Goal: Transaction & Acquisition: Purchase product/service

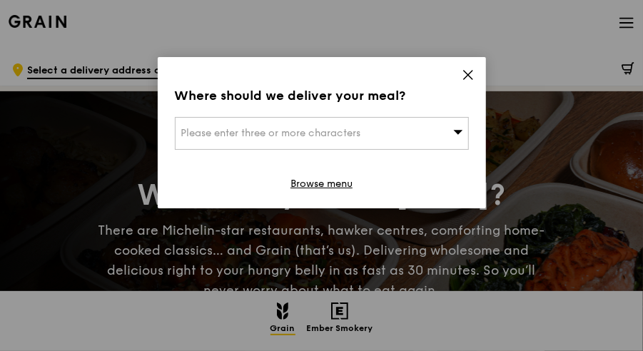
click at [463, 126] on icon at bounding box center [458, 131] width 10 height 11
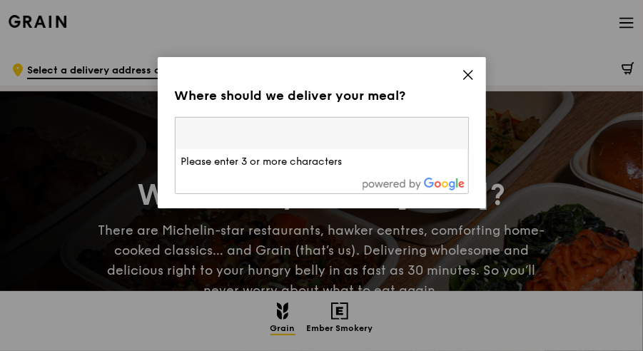
click at [466, 118] on input "search" at bounding box center [322, 133] width 293 height 31
click at [469, 71] on icon at bounding box center [468, 75] width 9 height 9
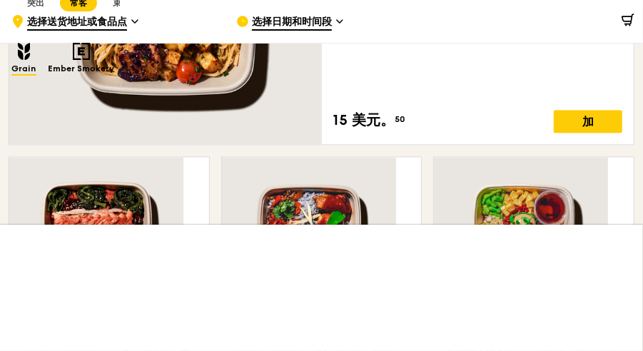
scroll to position [1043, 0]
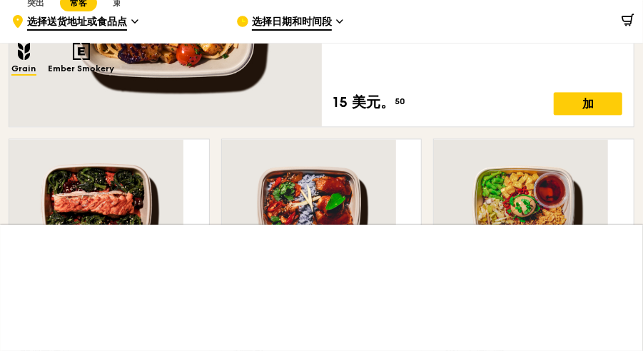
click at [162, 306] on font "明泰蛋黄酱阿布里三文鱼" at bounding box center [91, 314] width 141 height 16
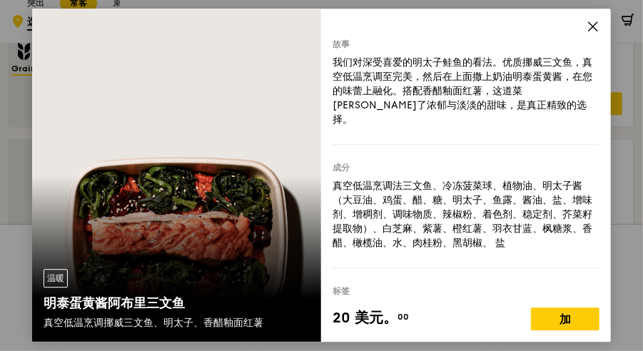
click at [245, 160] on div "温暖 明泰蛋黄酱阿布里三文鱼 真空低温烹调挪威三文鱼、明太子、香醋釉面红薯" at bounding box center [176, 175] width 289 height 333
copy div "、白芝"
drag, startPoint x: 373, startPoint y: 169, endPoint x: 391, endPoint y: 171, distance: 17.4
click at [391, 179] on div "真空低温烹调法三文鱼、冷冻菠菜球、植物油、明太子酱（大豆油、鸡蛋、醋、糖、明太子、鱼露、酱油、盐、增味剂、增稠剂、调味物质、辣椒粉、着色剂、稳定剂、芥菜籽提取…" at bounding box center [466, 214] width 266 height 71
click at [361, 190] on div "成分 真空低温烹调法三文鱼、冷冻菠菜球、植物油、明太子酱（大豆油、鸡蛋、醋、糖、明太子、鱼露、酱油、盐、增味剂、增稠剂、调味物质、辣椒粉、着色剂、稳定剂、芥菜…" at bounding box center [466, 207] width 266 height 124
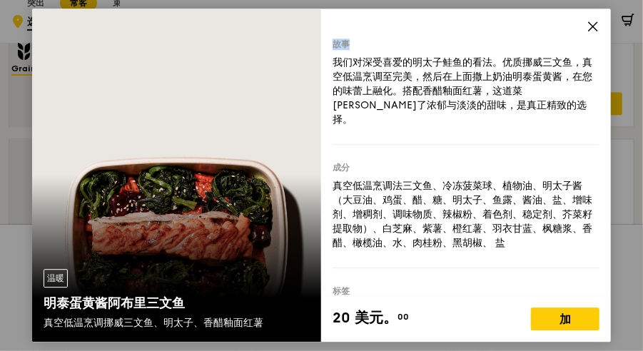
click at [589, 27] on icon at bounding box center [593, 26] width 9 height 9
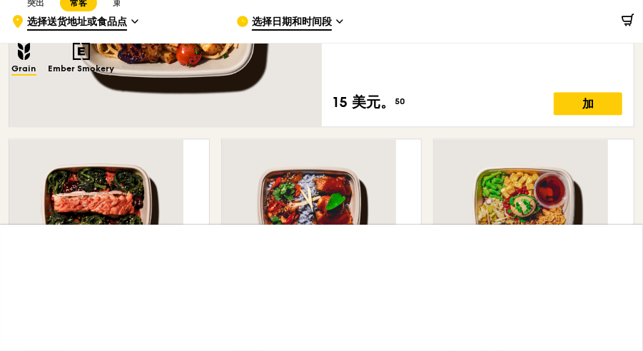
drag, startPoint x: 527, startPoint y: 27, endPoint x: 635, endPoint y: 157, distance: 168.9
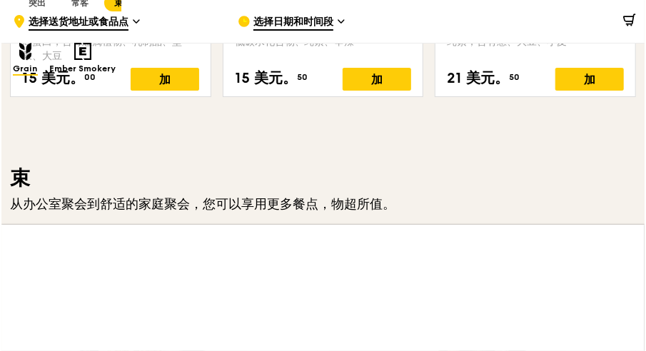
scroll to position [1682, 0]
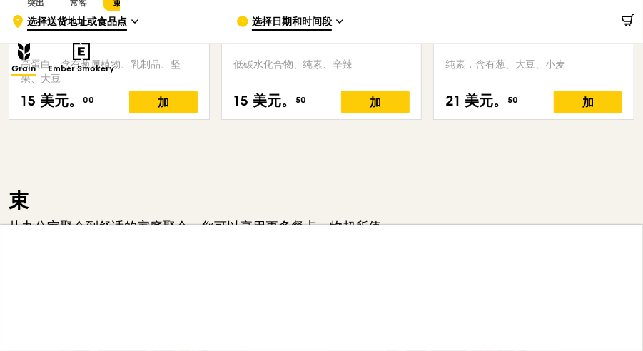
click at [297, 249] on div at bounding box center [162, 336] width 306 height 175
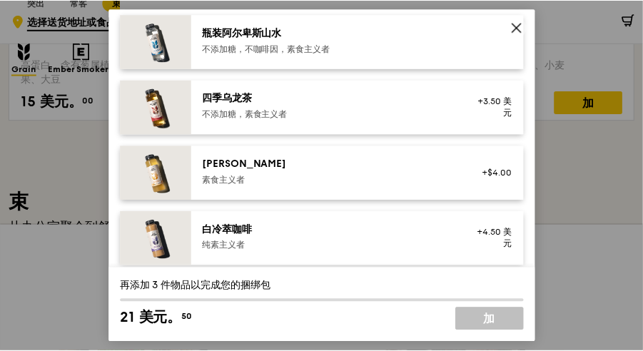
scroll to position [1687, 0]
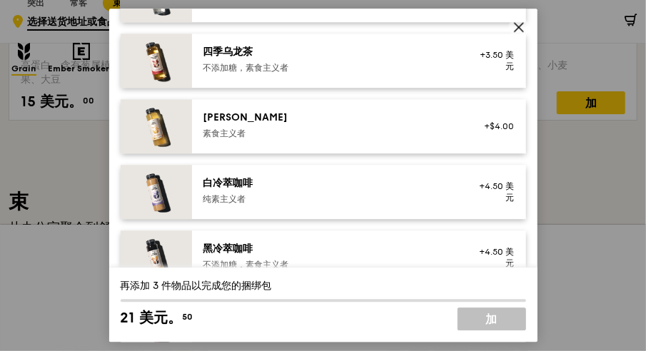
click at [520, 27] on icon at bounding box center [519, 27] width 13 height 13
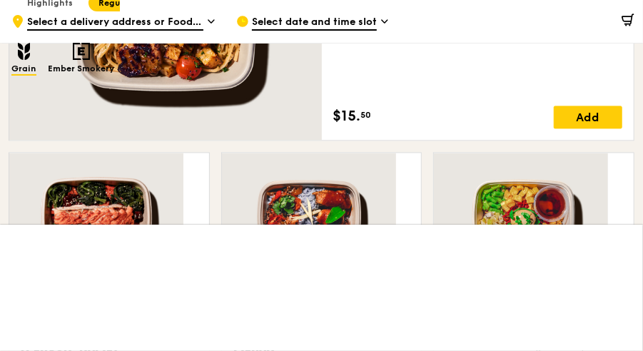
scroll to position [1003, 0]
